Goal: Check status

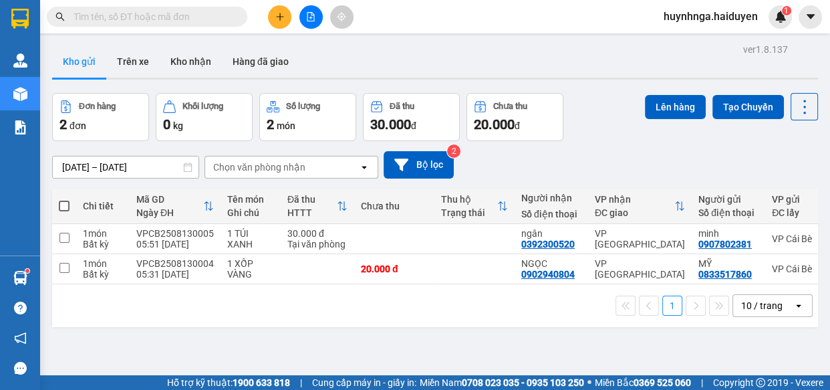
click at [102, 12] on input "text" at bounding box center [153, 16] width 158 height 15
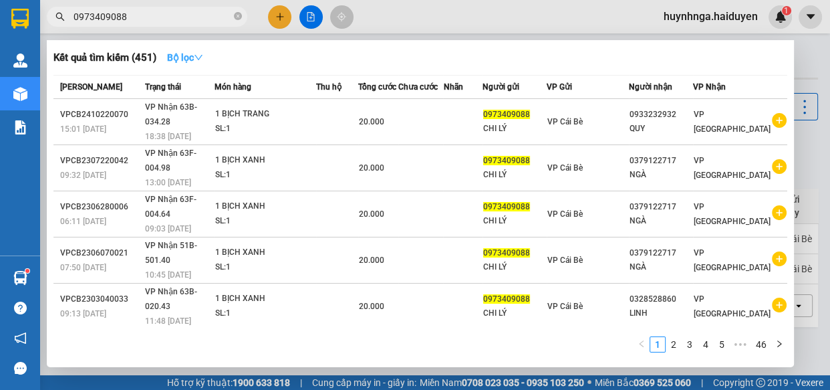
type input "0973409088"
click at [203, 53] on icon "down" at bounding box center [198, 57] width 9 height 9
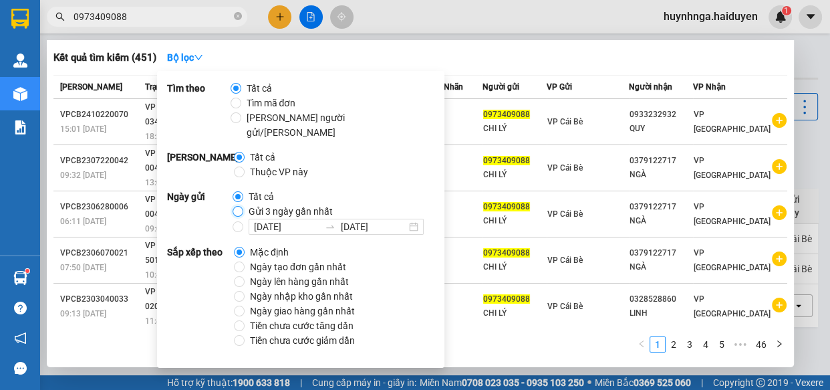
click at [238, 206] on input "Gửi 3 ngày gần nhất" at bounding box center [238, 211] width 11 height 11
radio input "true"
radio input "false"
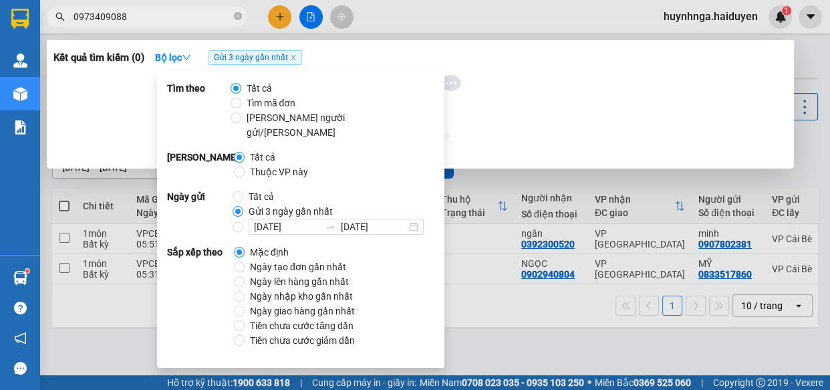
click at [543, 104] on div at bounding box center [420, 108] width 723 height 67
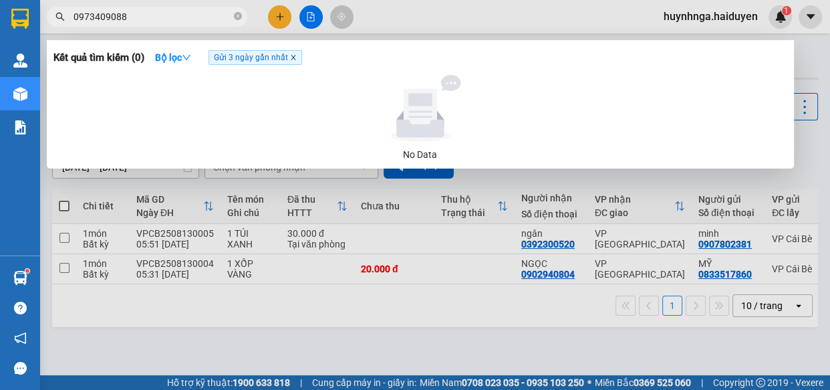
click at [291, 56] on icon "close" at bounding box center [293, 57] width 7 height 7
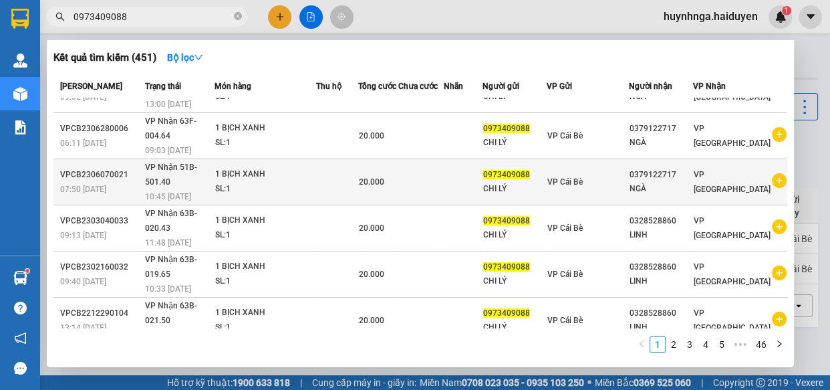
scroll to position [82, 0]
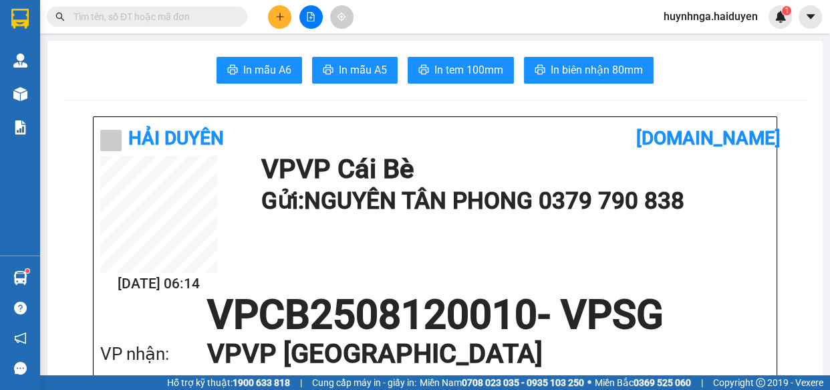
click at [170, 19] on input "text" at bounding box center [153, 16] width 158 height 15
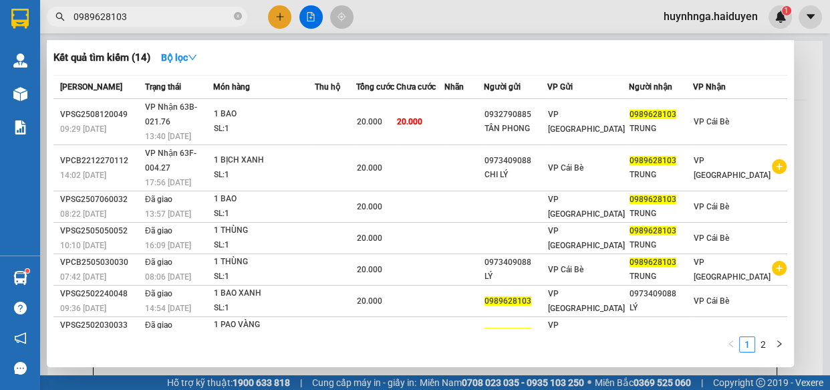
type input "0989628103"
